Goal: Task Accomplishment & Management: Complete application form

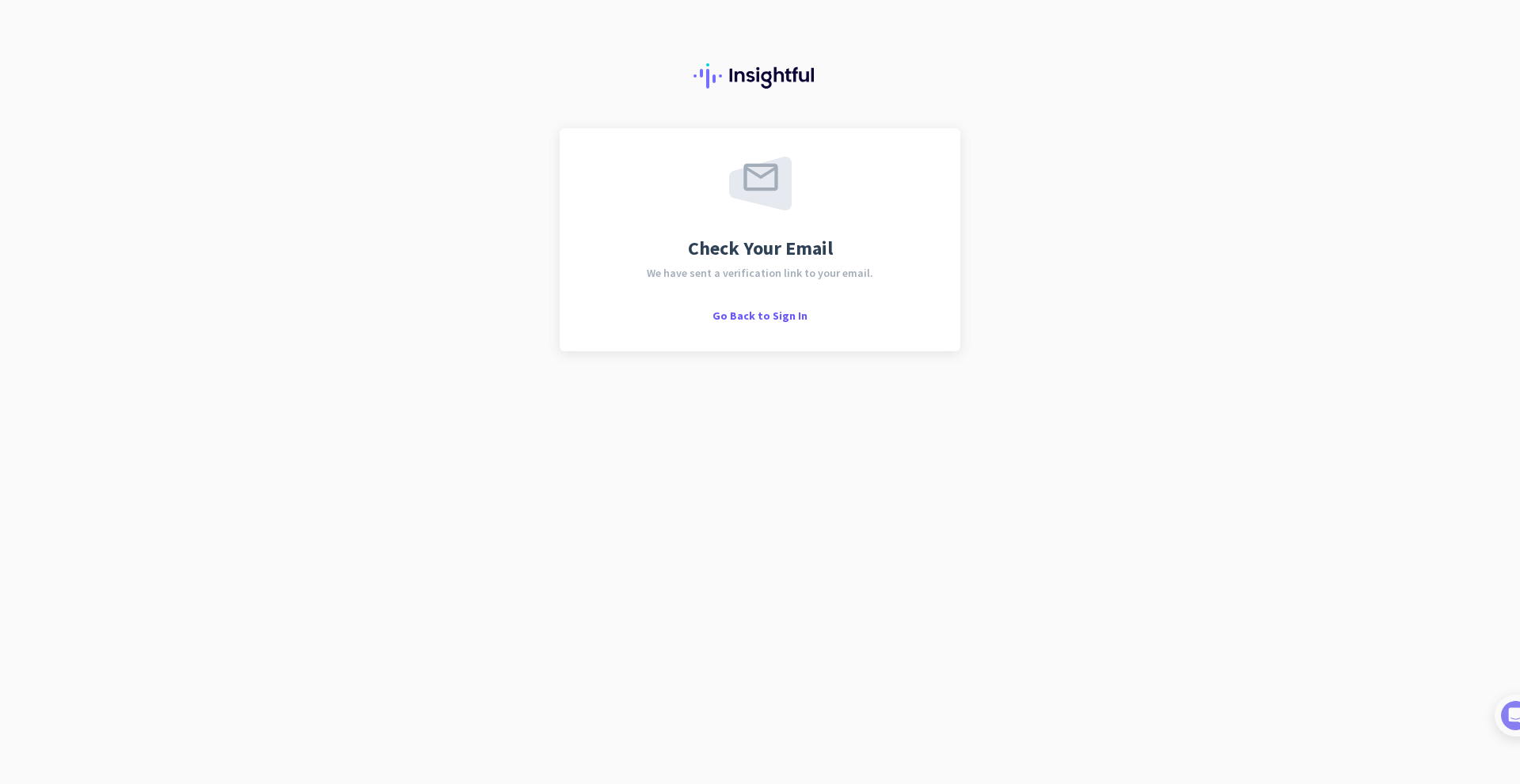
click at [766, 287] on div "Check Your Email We have sent a verification link to your email. Go Back to Sig…" at bounding box center [760, 240] width 343 height 166
click at [764, 315] on span "Go Back to Sign In" at bounding box center [760, 315] width 95 height 14
click at [775, 316] on span "Go Back to Sign In" at bounding box center [760, 315] width 95 height 14
